Goal: Find specific page/section: Find specific page/section

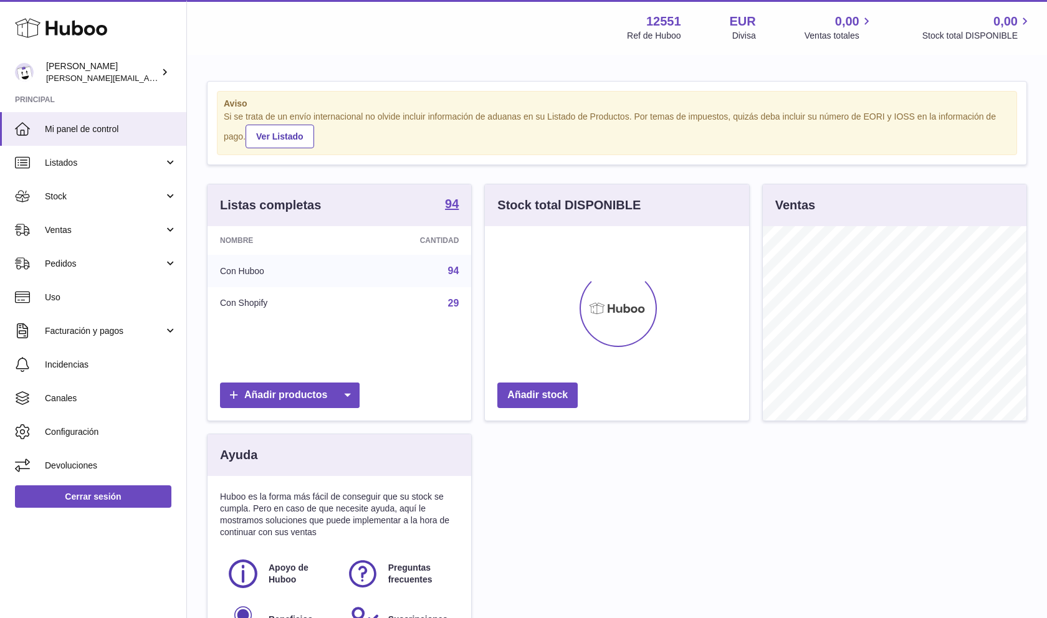
scroll to position [195, 264]
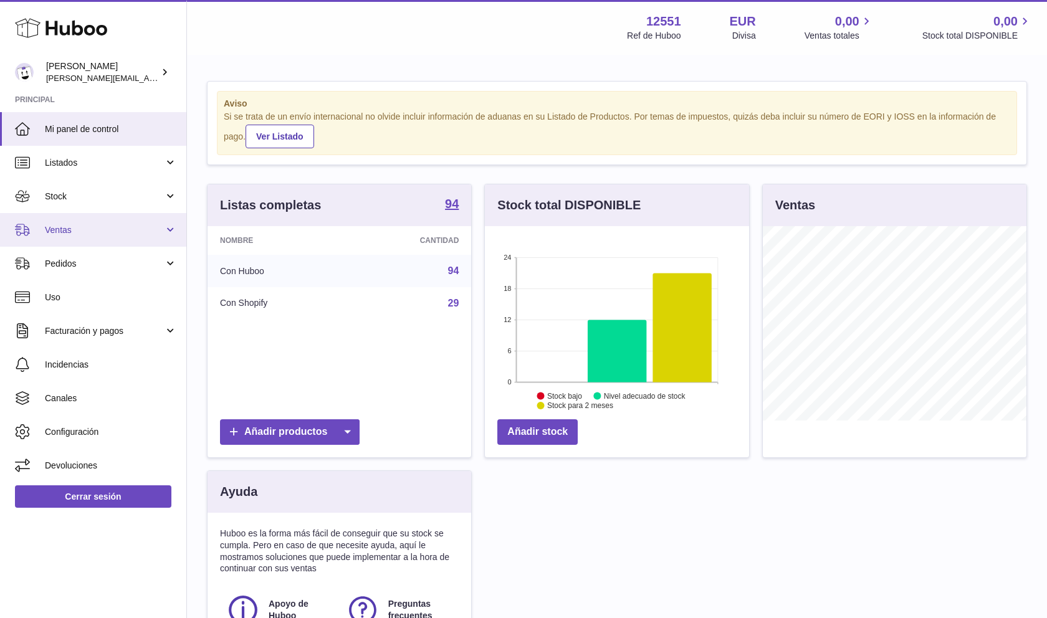
click at [138, 214] on link "Ventas" at bounding box center [93, 230] width 186 height 34
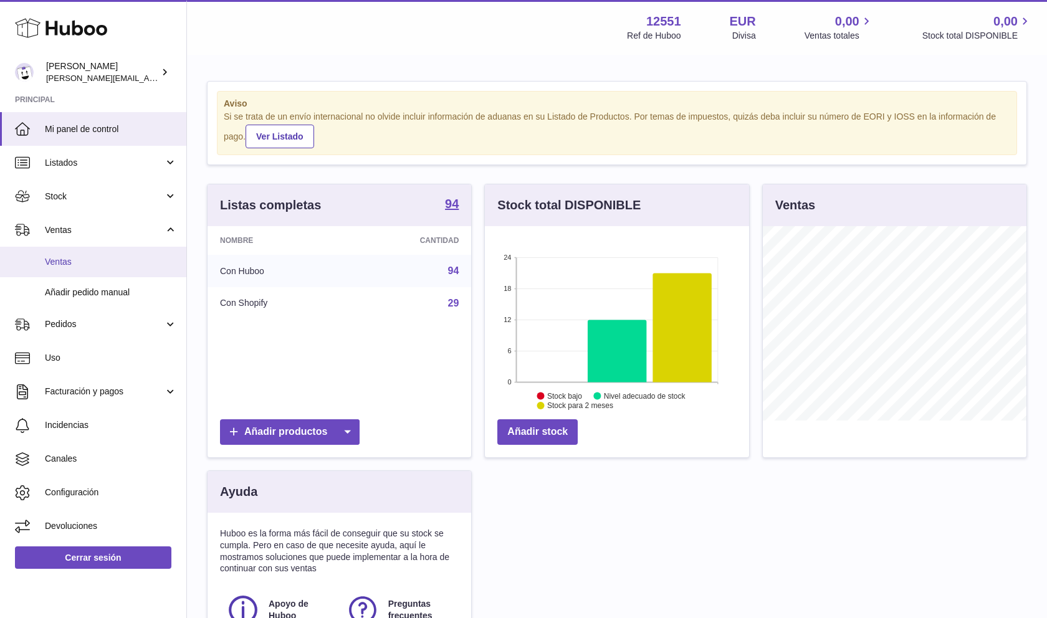
click at [123, 273] on link "Ventas" at bounding box center [93, 262] width 186 height 31
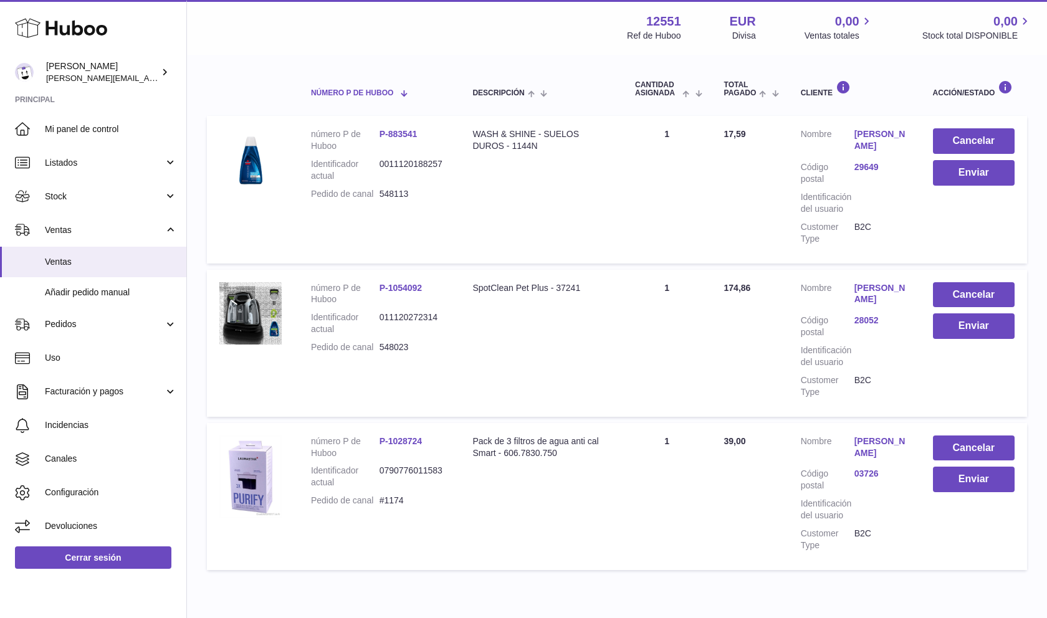
scroll to position [69, 0]
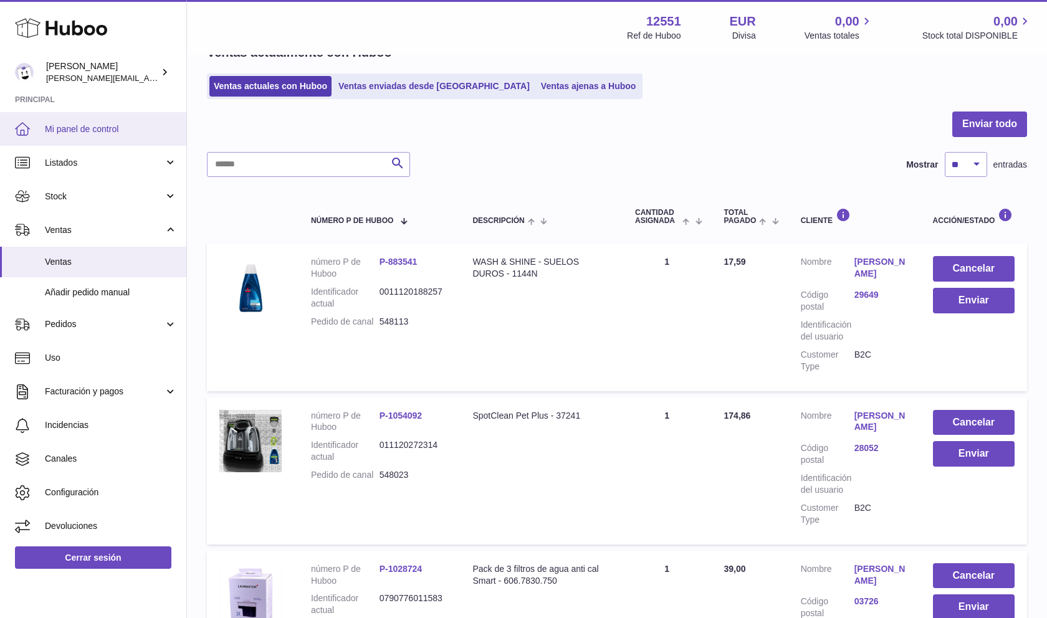
click at [112, 120] on link "Mi panel de control" at bounding box center [93, 129] width 186 height 34
